Goal: Information Seeking & Learning: Learn about a topic

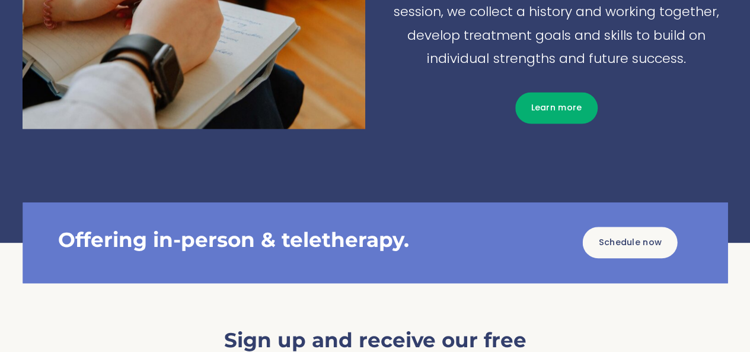
scroll to position [695, 0]
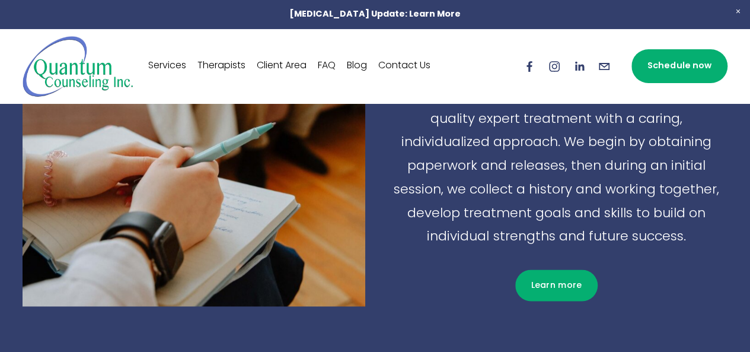
click at [221, 63] on link "Therapists" at bounding box center [222, 66] width 48 height 19
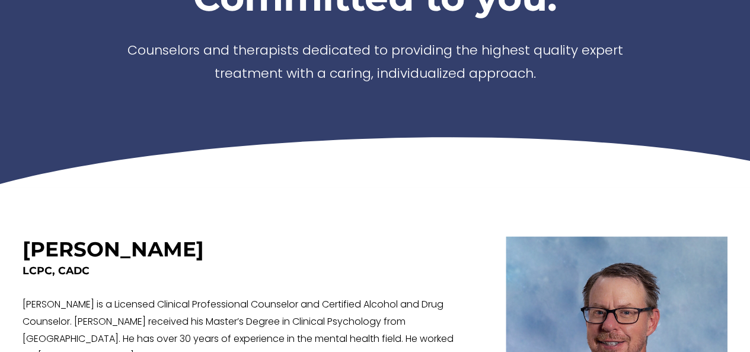
scroll to position [297, 0]
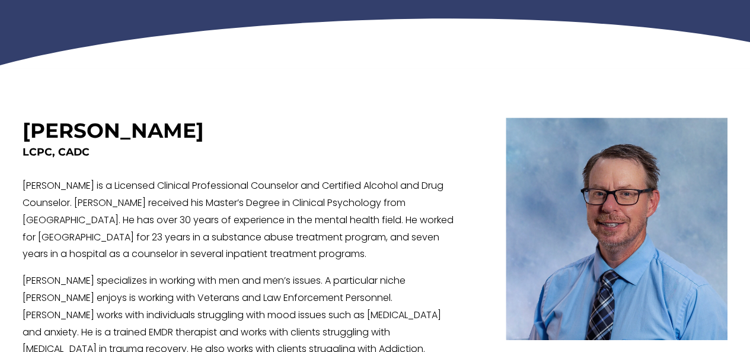
click at [254, 159] on h4 "LCPC, CADC" at bounding box center [240, 152] width 434 height 14
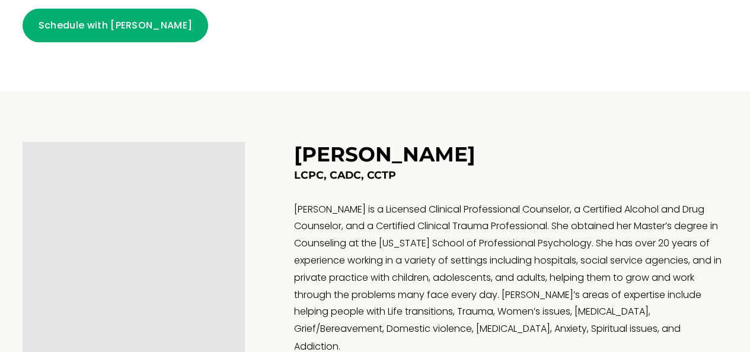
scroll to position [733, 0]
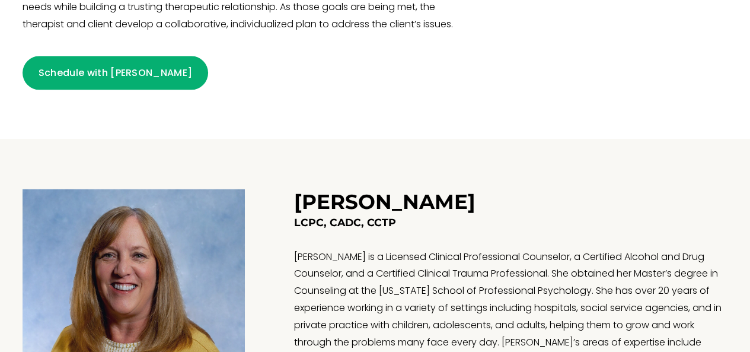
click at [371, 224] on h4 "LCPC, CADC, CCTP" at bounding box center [511, 222] width 434 height 14
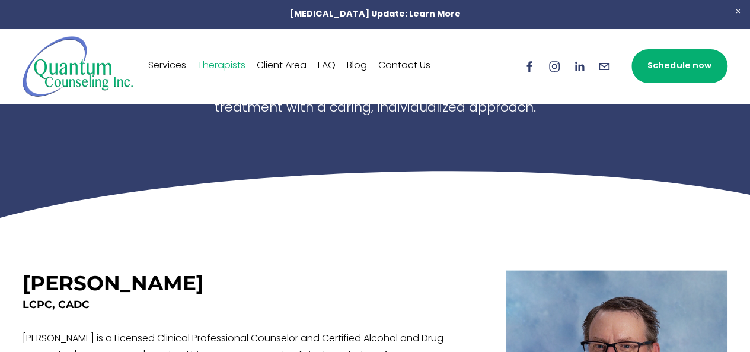
scroll to position [140, 0]
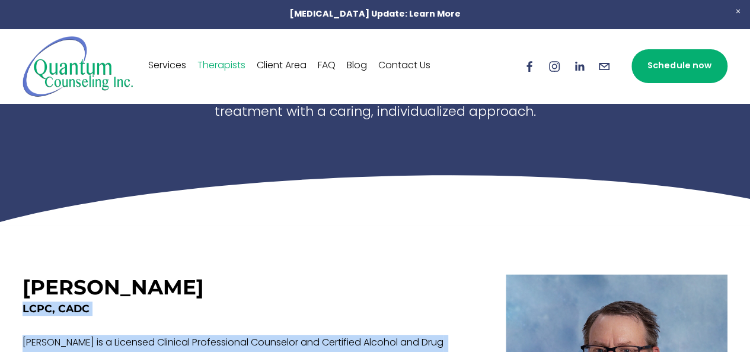
drag, startPoint x: 179, startPoint y: 296, endPoint x: 15, endPoint y: 277, distance: 164.8
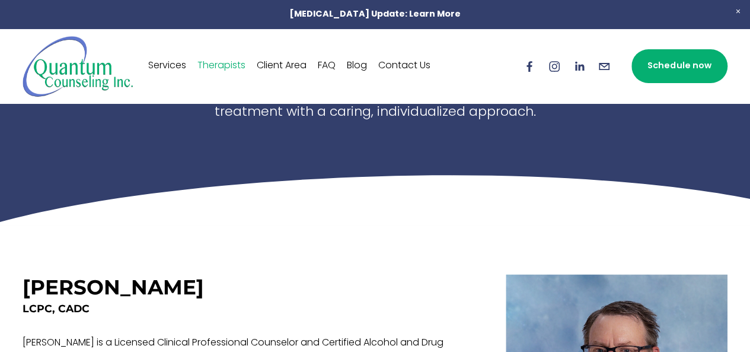
drag, startPoint x: 23, startPoint y: 286, endPoint x: 179, endPoint y: 304, distance: 156.4
click at [179, 301] on div "[PERSON_NAME]" at bounding box center [240, 287] width 434 height 27
copy h3 "[PERSON_NAME]"
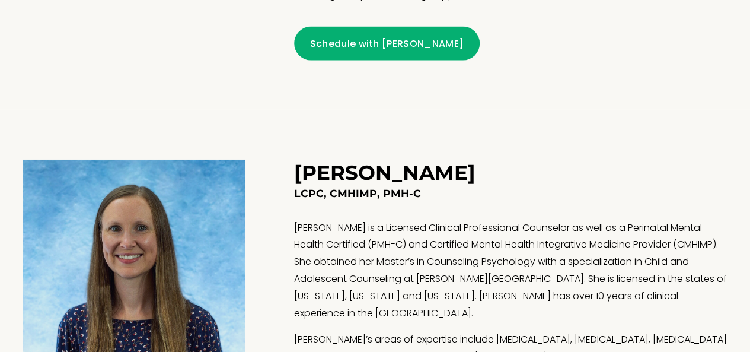
scroll to position [1267, 0]
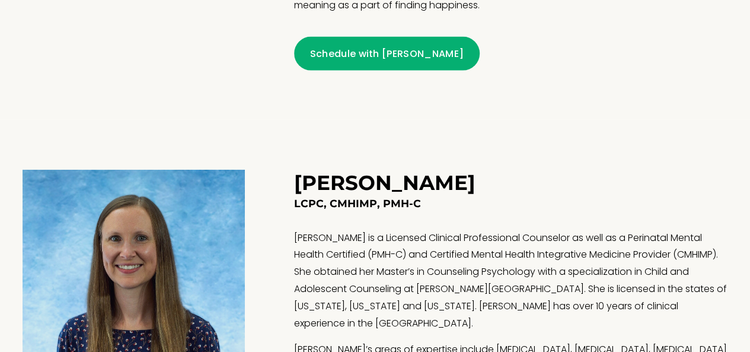
drag, startPoint x: 486, startPoint y: 174, endPoint x: 282, endPoint y: 182, distance: 204.2
copy h3 "[PERSON_NAME]"
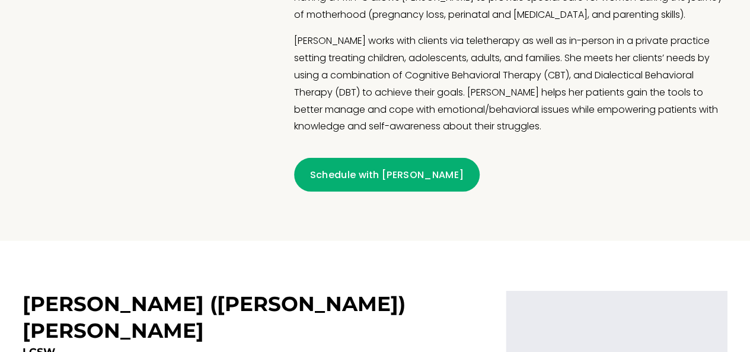
scroll to position [1741, 0]
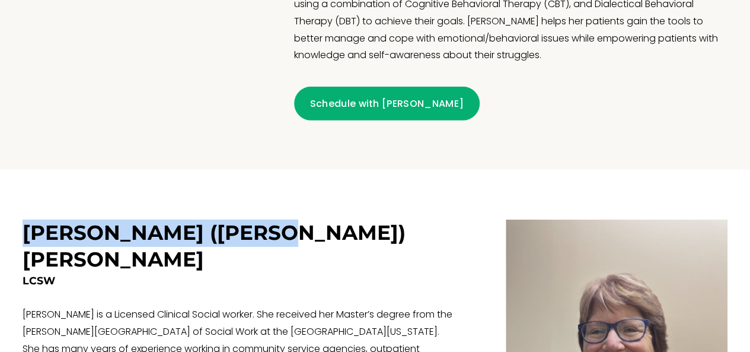
drag, startPoint x: 269, startPoint y: 206, endPoint x: 26, endPoint y: 205, distance: 242.6
click at [26, 219] on div "[PERSON_NAME] ([PERSON_NAME]) [PERSON_NAME]" at bounding box center [240, 246] width 434 height 54
copy h3 "[PERSON_NAME] ([PERSON_NAME]) [PERSON_NAME]"
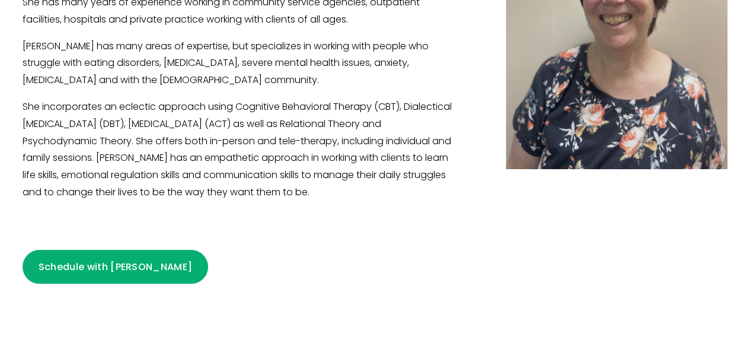
scroll to position [2275, 0]
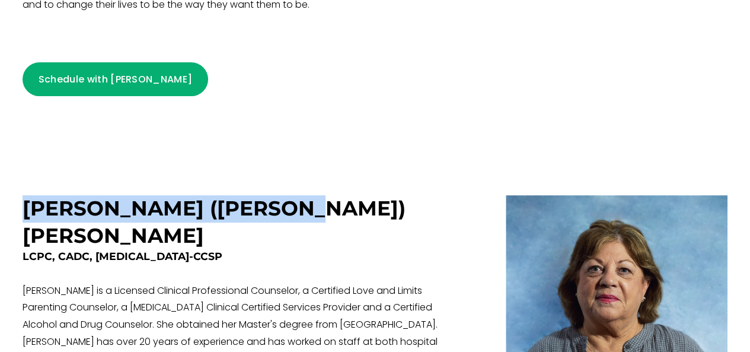
drag, startPoint x: 271, startPoint y: 158, endPoint x: 26, endPoint y: 158, distance: 245.0
click at [26, 195] on div "[PERSON_NAME] ([PERSON_NAME]) [PERSON_NAME]" at bounding box center [240, 222] width 434 height 54
copy h3 "[PERSON_NAME] ([PERSON_NAME]) [PERSON_NAME]"
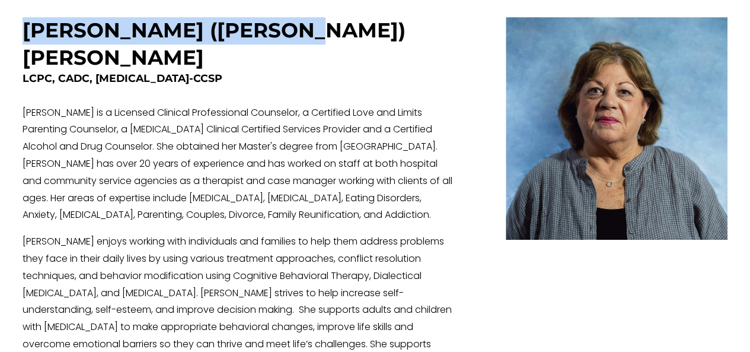
scroll to position [2513, 0]
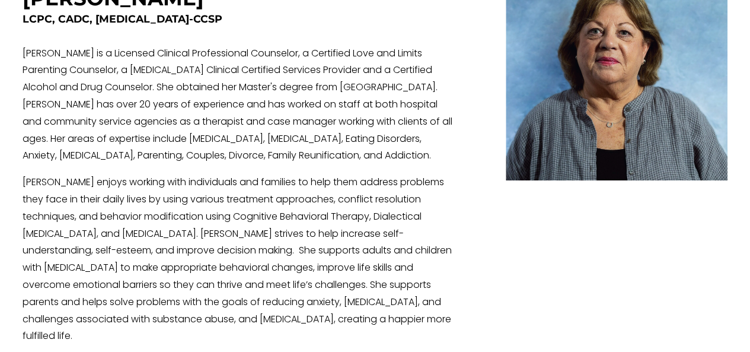
click at [394, 174] on p "[PERSON_NAME] enjoys working with individuals and families to help them address…" at bounding box center [240, 259] width 434 height 171
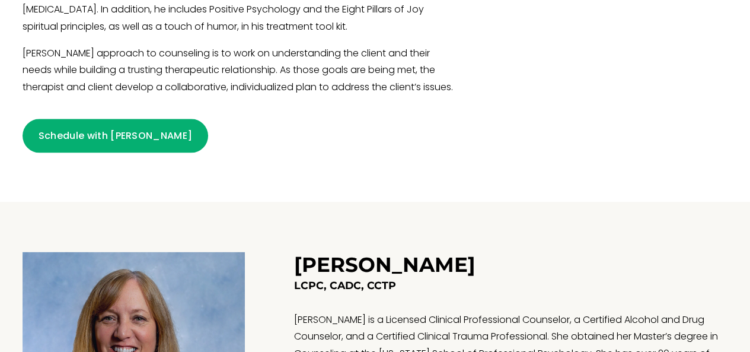
scroll to position [674, 0]
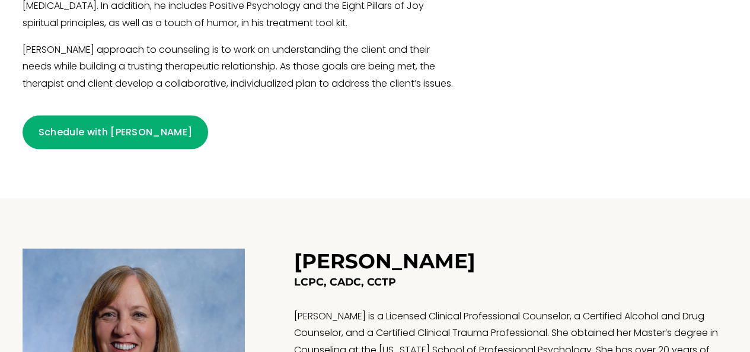
click at [332, 266] on h3 "[PERSON_NAME]" at bounding box center [385, 261] width 182 height 25
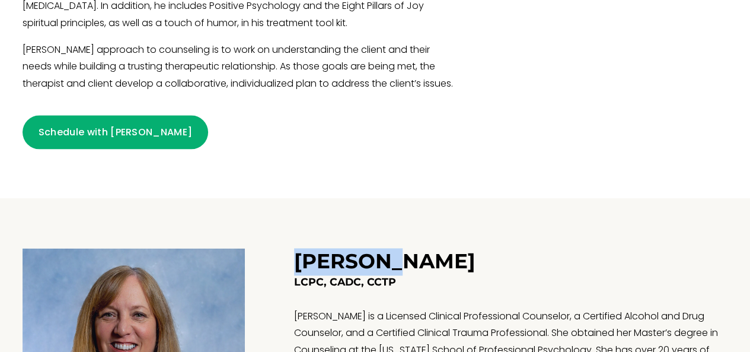
click at [332, 266] on h3 "[PERSON_NAME]" at bounding box center [385, 261] width 182 height 25
copy h3 "[PERSON_NAME]"
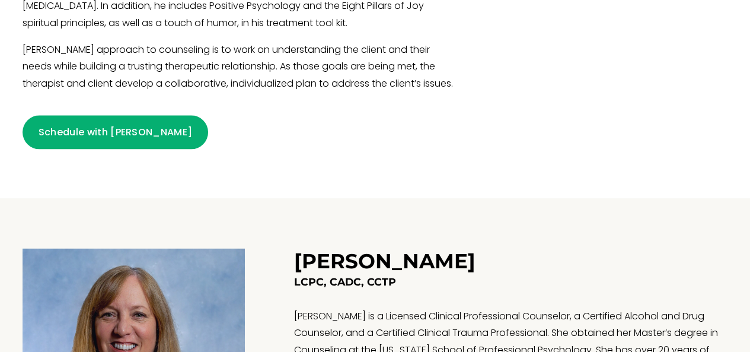
click at [442, 262] on h3 "[PERSON_NAME]" at bounding box center [385, 261] width 182 height 25
copy h3 "[PERSON_NAME]"
drag, startPoint x: 391, startPoint y: 288, endPoint x: 295, endPoint y: 291, distance: 96.7
click at [295, 289] on h4 "LCPC, CADC, CCTP" at bounding box center [511, 282] width 434 height 14
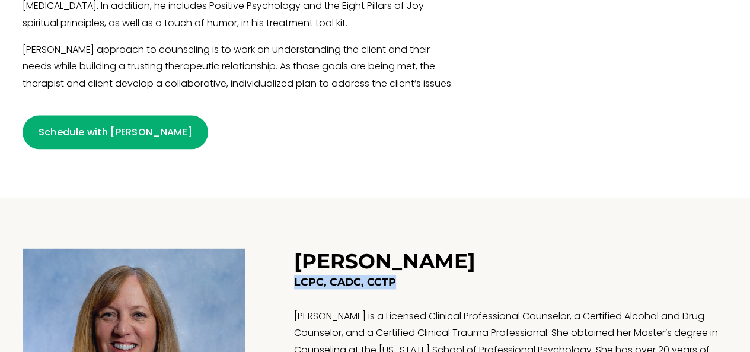
copy h4 "LCPC, CADC, CCTP"
drag, startPoint x: 486, startPoint y: 273, endPoint x: 287, endPoint y: 264, distance: 198.9
copy h3 "[PERSON_NAME]"
